Goal: Transaction & Acquisition: Subscribe to service/newsletter

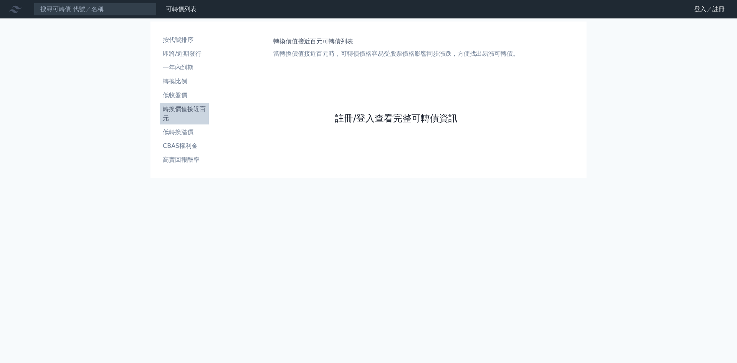
click at [356, 117] on link "註冊/登入查看完整可轉債資訊" at bounding box center [396, 118] width 123 height 12
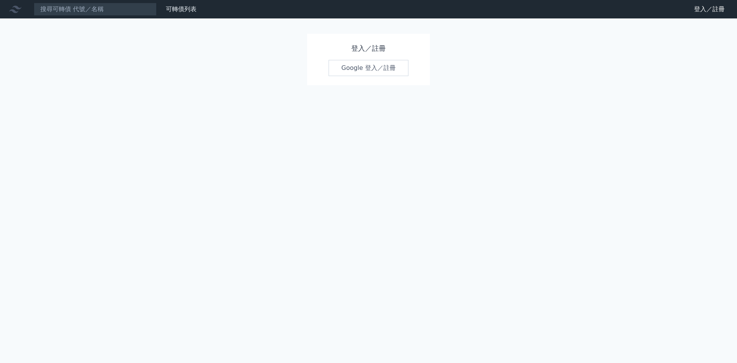
click at [355, 67] on link "Google 登入／註冊" at bounding box center [369, 68] width 80 height 16
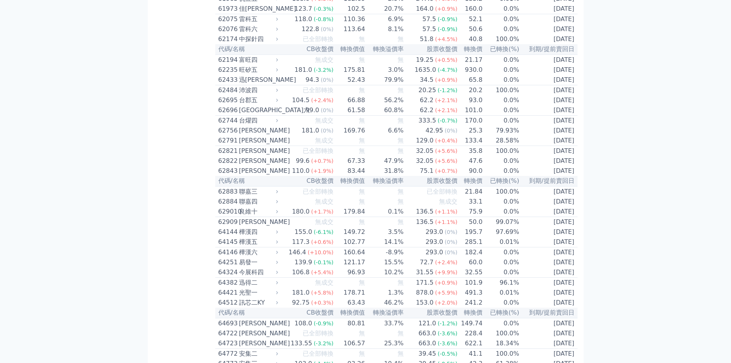
scroll to position [2917, 0]
